Goal: Task Accomplishment & Management: Complete application form

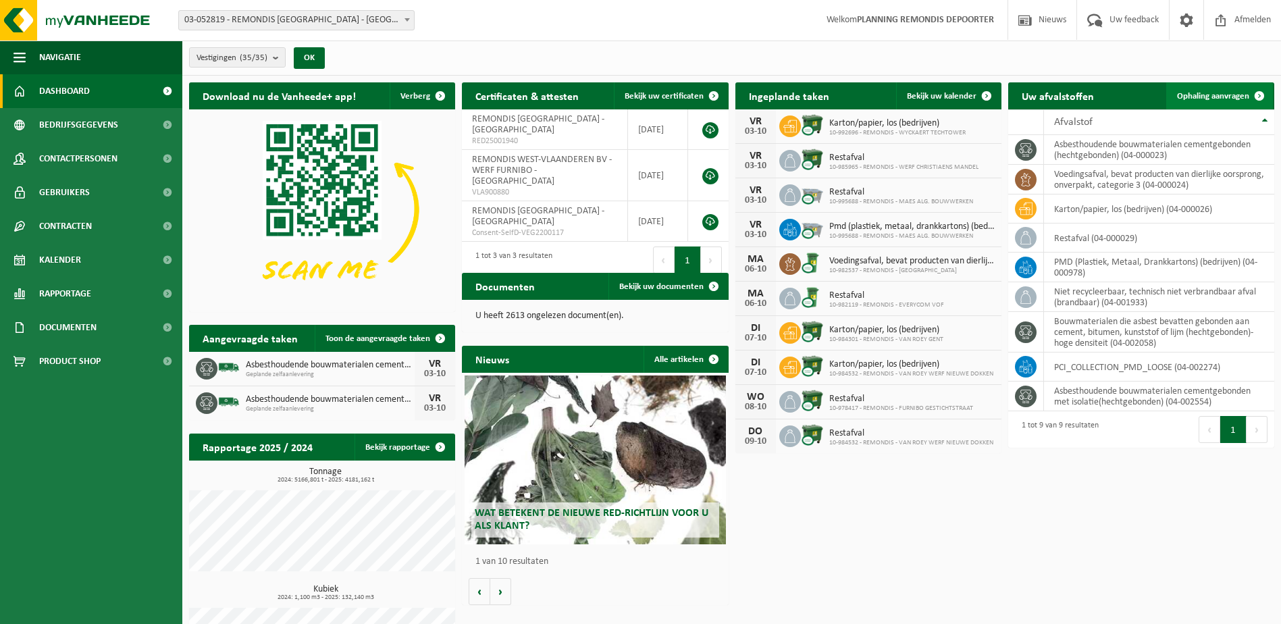
click at [1182, 89] on link "Ophaling aanvragen" at bounding box center [1219, 95] width 107 height 27
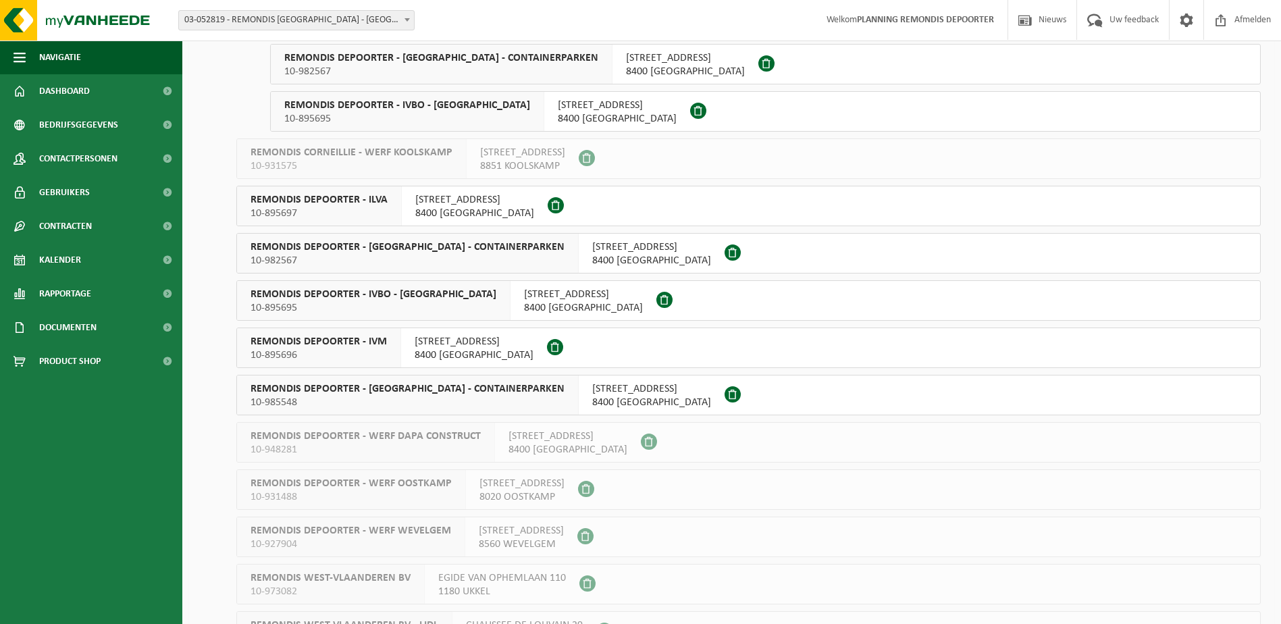
scroll to position [1013, 0]
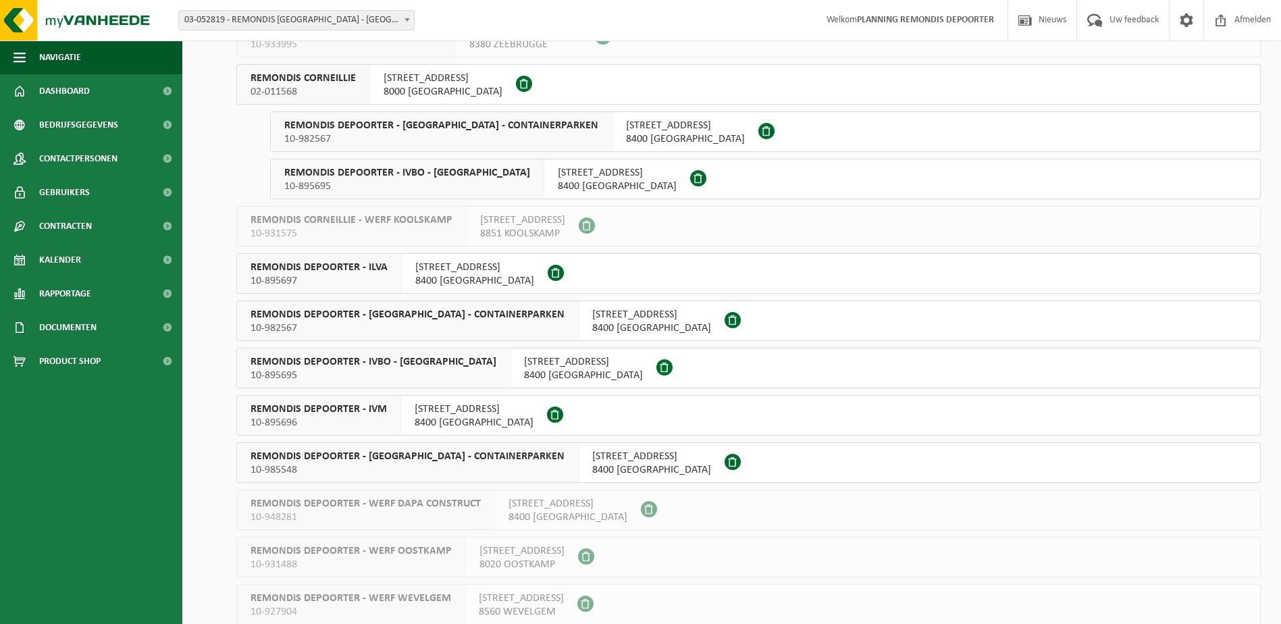
click at [328, 82] on span "REMONDIS CORNEILLIE" at bounding box center [302, 79] width 105 height 14
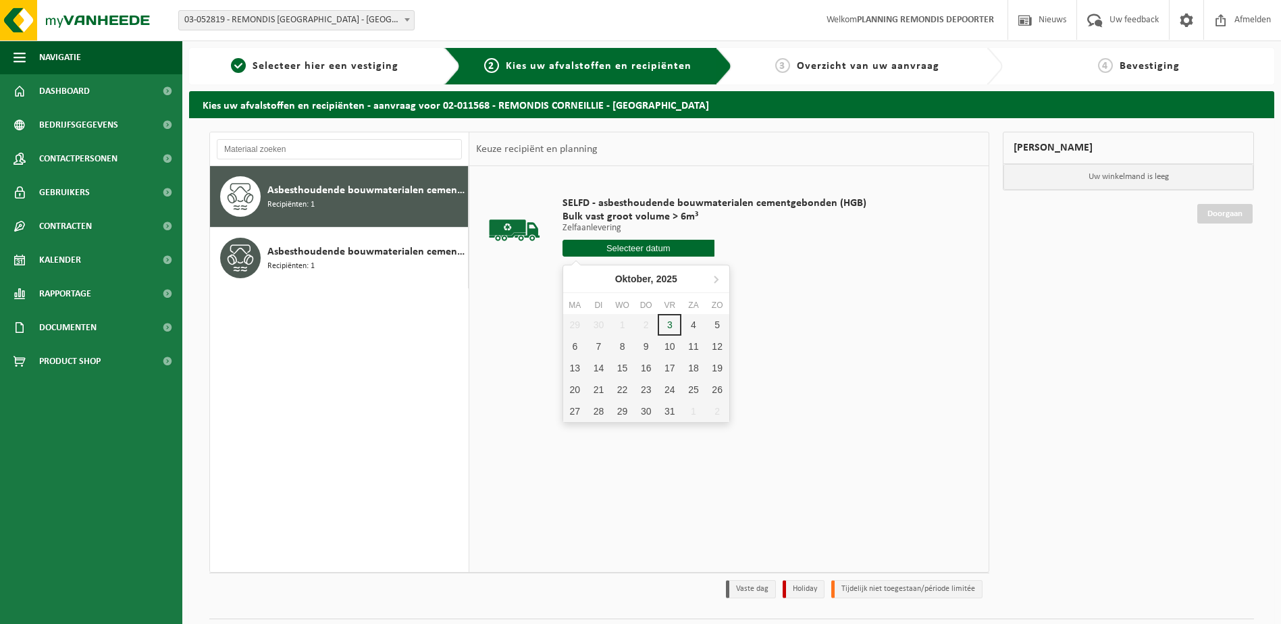
click at [623, 252] on input "text" at bounding box center [638, 248] width 152 height 17
click at [668, 321] on div "3" at bounding box center [670, 325] width 24 height 22
type input "Van 2025-10-03"
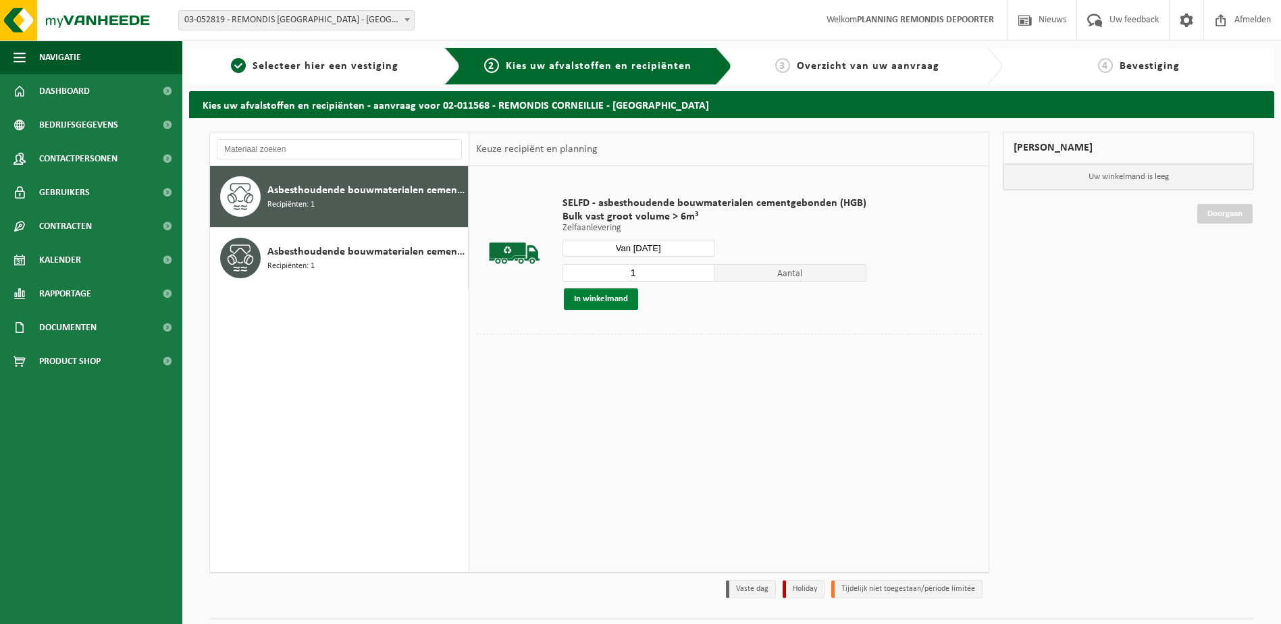
click at [580, 301] on button "In winkelmand" at bounding box center [601, 299] width 74 height 22
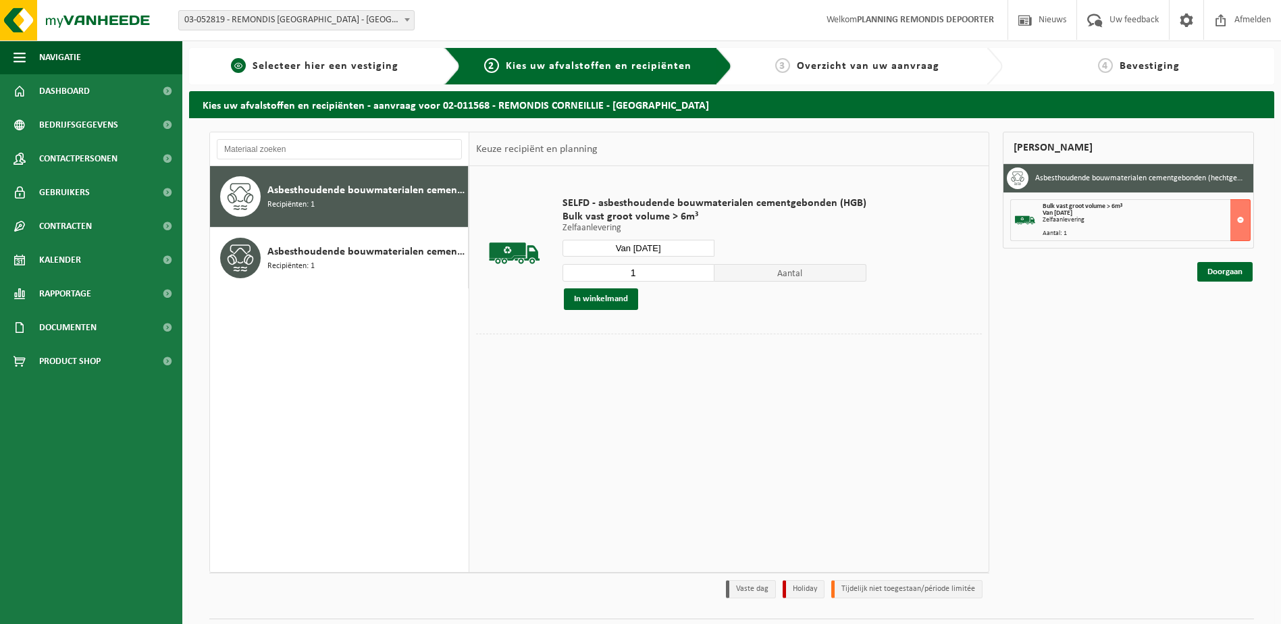
click at [335, 74] on link "1 Selecteer hier een vestiging" at bounding box center [315, 66] width 238 height 16
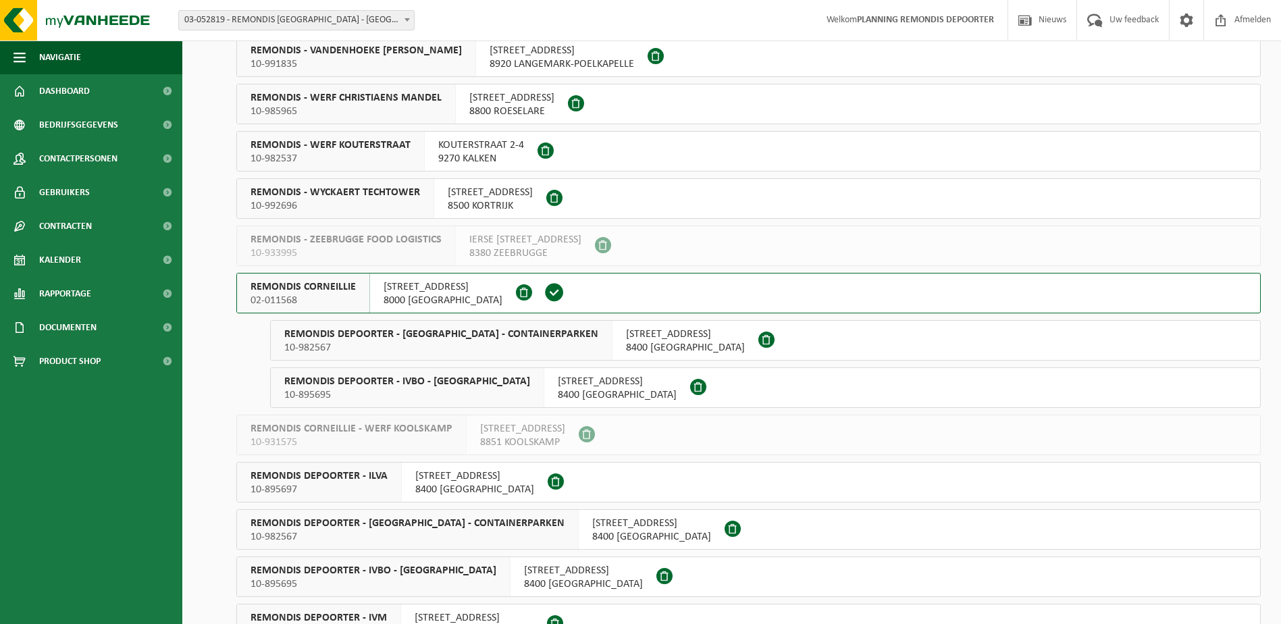
scroll to position [878, 0]
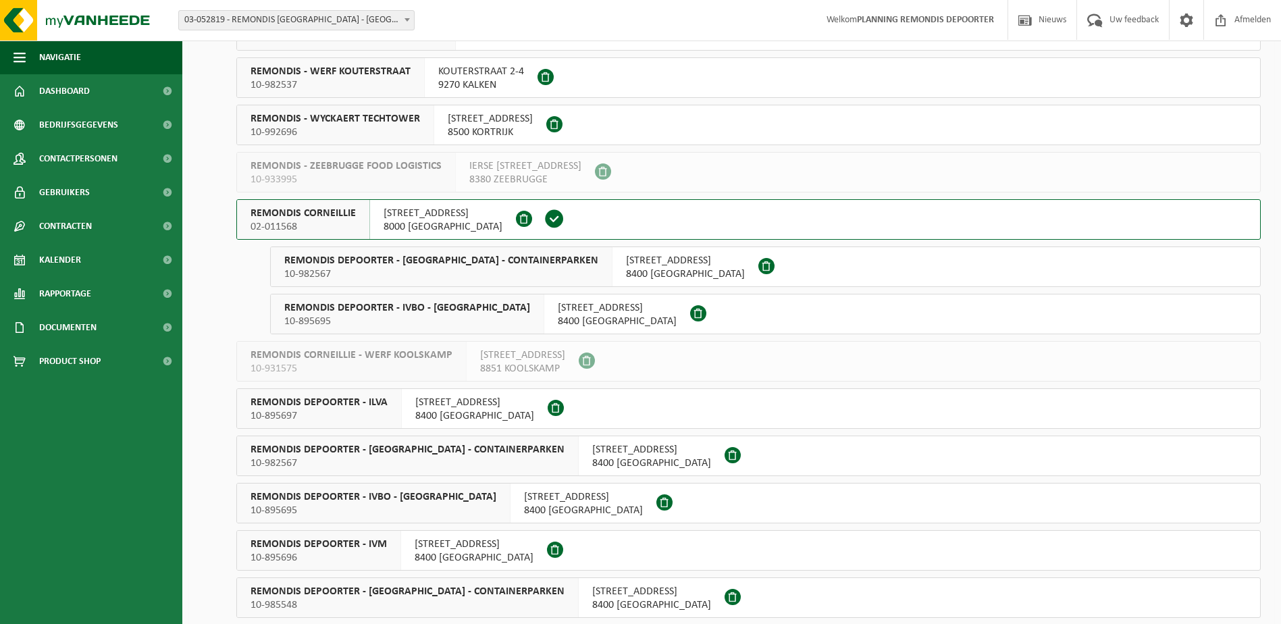
click at [421, 267] on span "REMONDIS DEPOORTER - IVBO - CONTAINERPARKEN" at bounding box center [441, 261] width 314 height 14
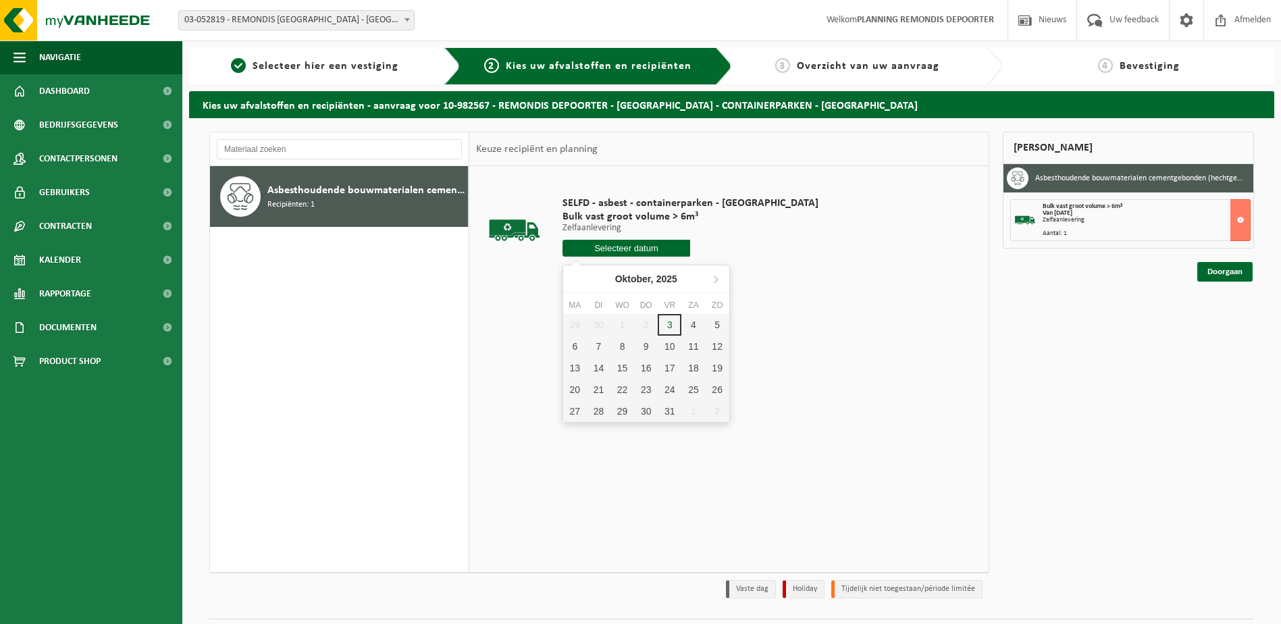
click at [607, 250] on input "text" at bounding box center [626, 248] width 128 height 17
click at [671, 319] on div "3" at bounding box center [670, 325] width 24 height 22
type input "Van [DATE]"
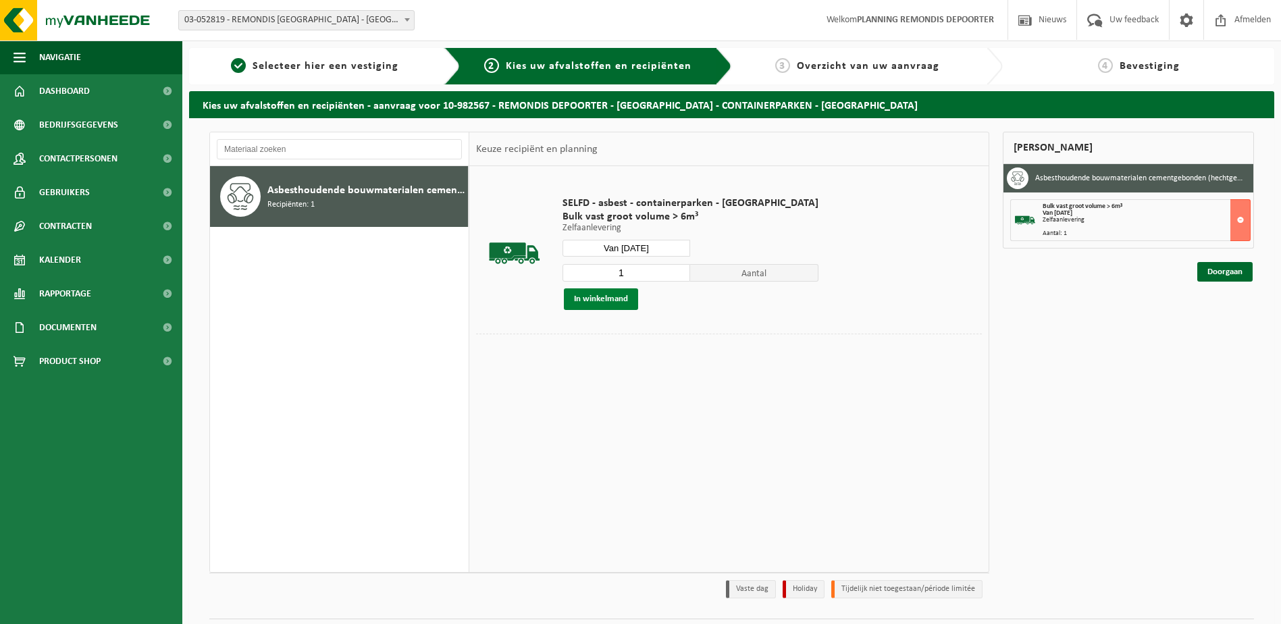
click at [614, 292] on button "In winkelmand" at bounding box center [601, 299] width 74 height 22
click at [1233, 322] on link "Doorgaan" at bounding box center [1224, 321] width 55 height 20
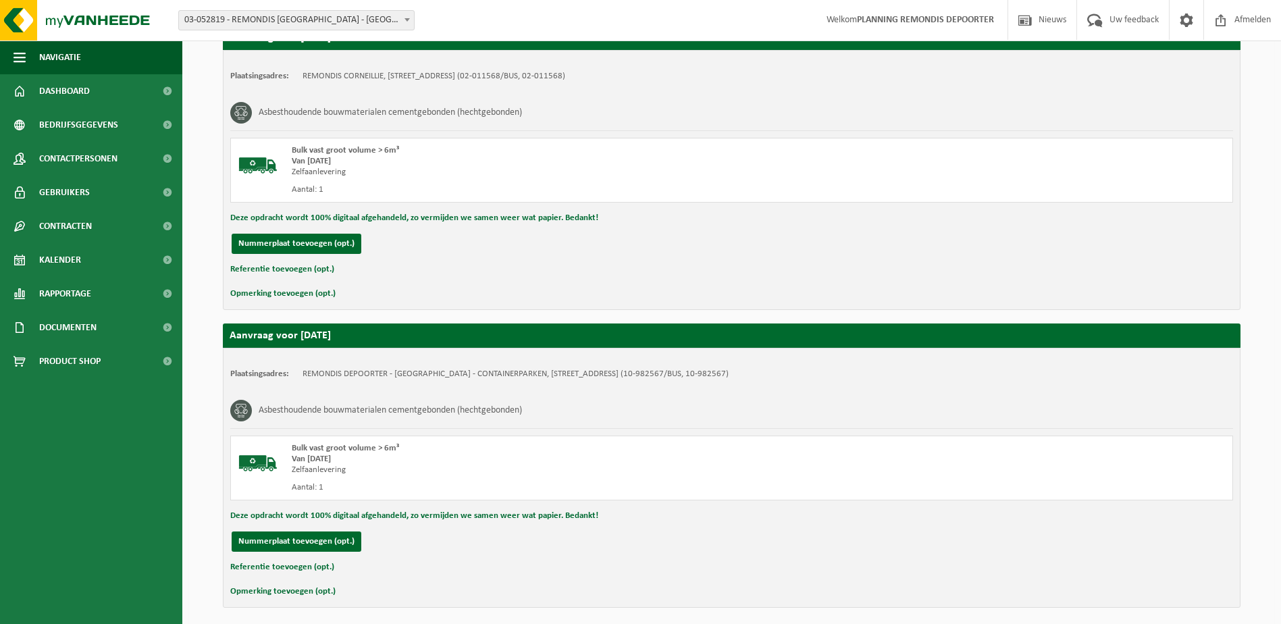
scroll to position [322, 0]
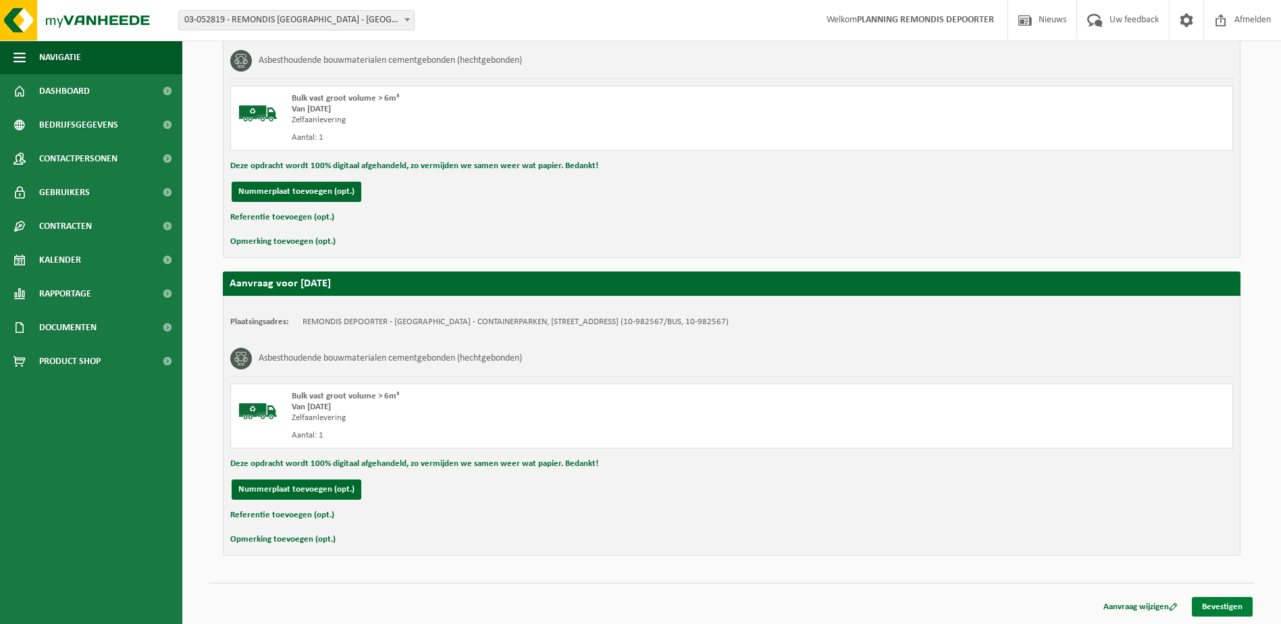
click at [1227, 604] on link "Bevestigen" at bounding box center [1222, 607] width 61 height 20
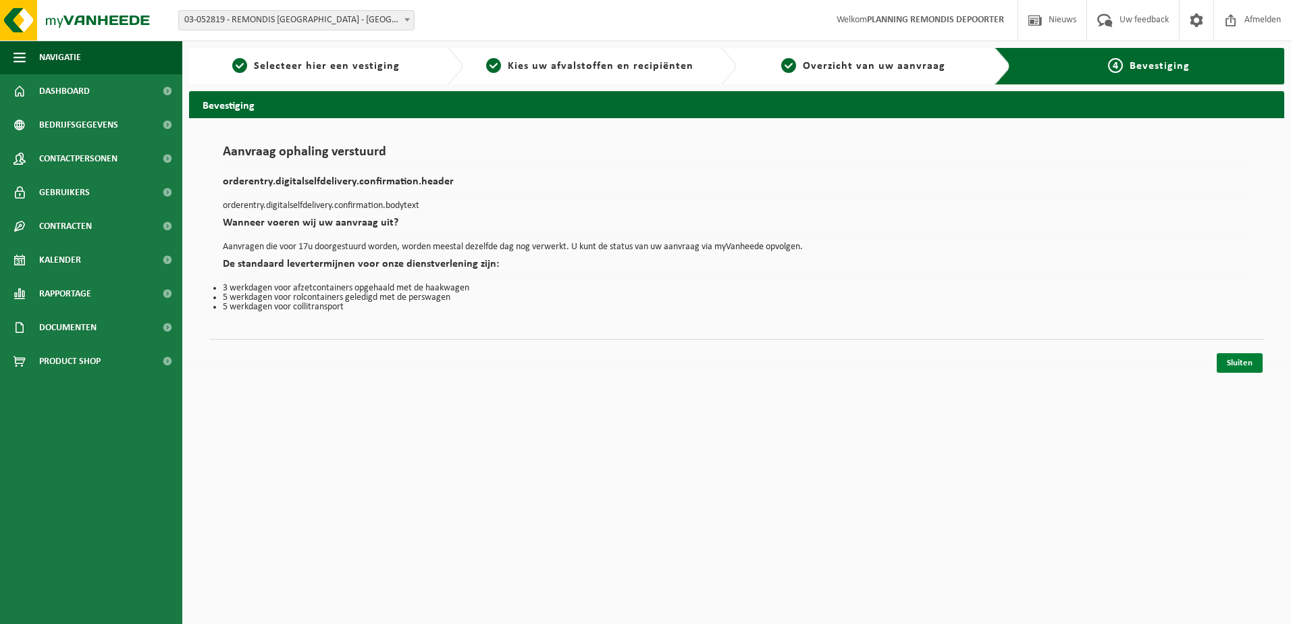
click at [1252, 359] on link "Sluiten" at bounding box center [1239, 363] width 46 height 20
